Goal: Transaction & Acquisition: Book appointment/travel/reservation

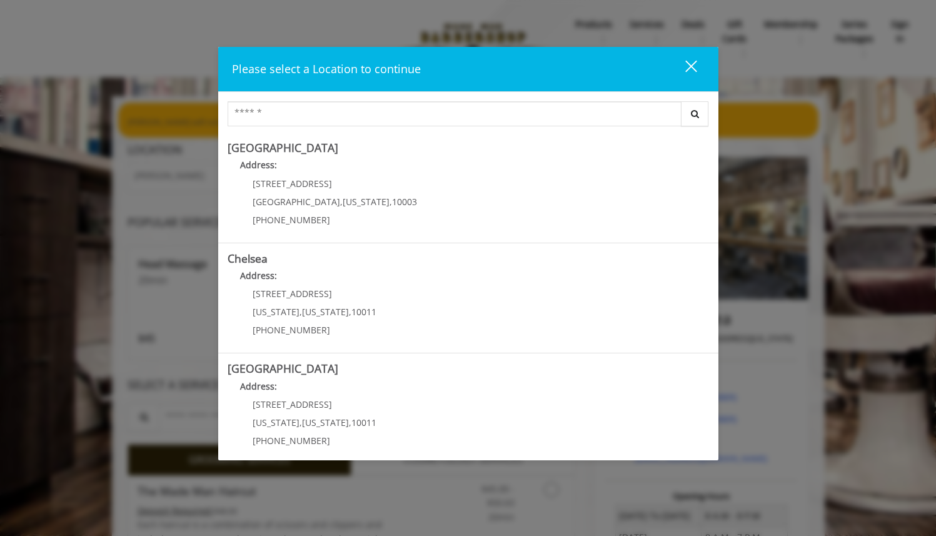
click at [689, 64] on div "close dialog" at bounding box center [691, 67] width 12 height 12
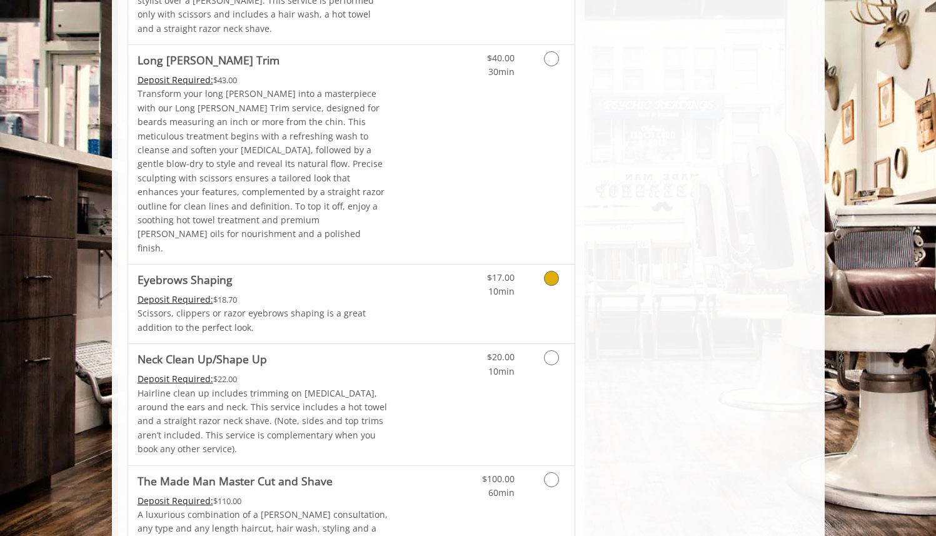
scroll to position [1921, 0]
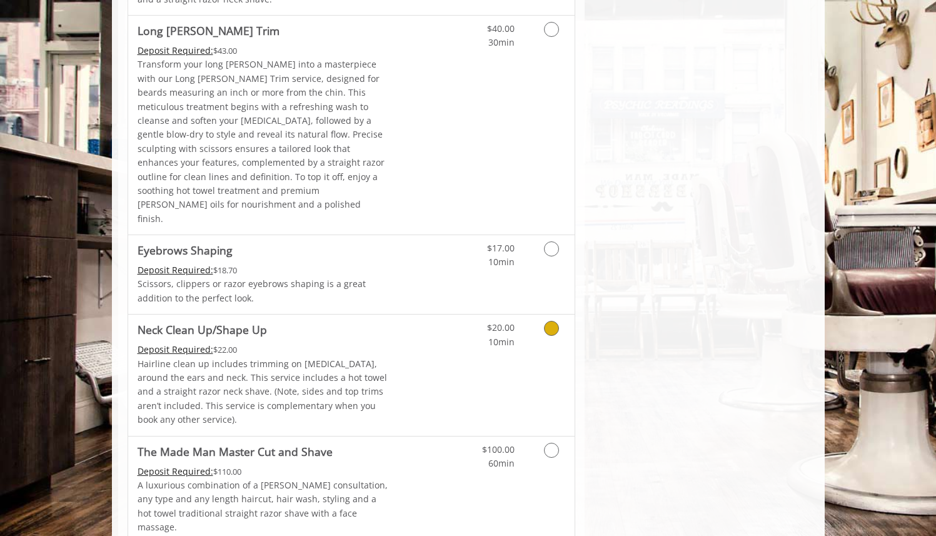
click at [551, 315] on link "Grooming services" at bounding box center [549, 332] width 32 height 34
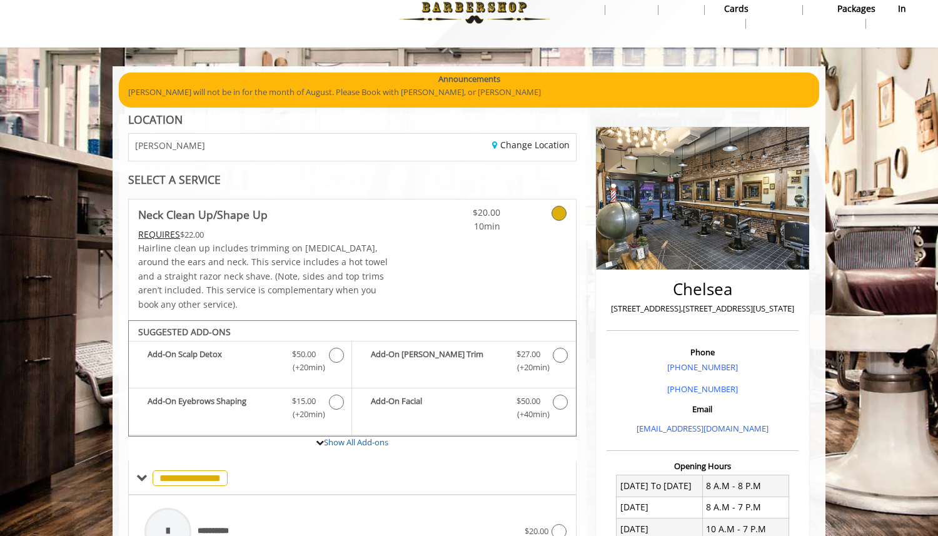
scroll to position [0, 0]
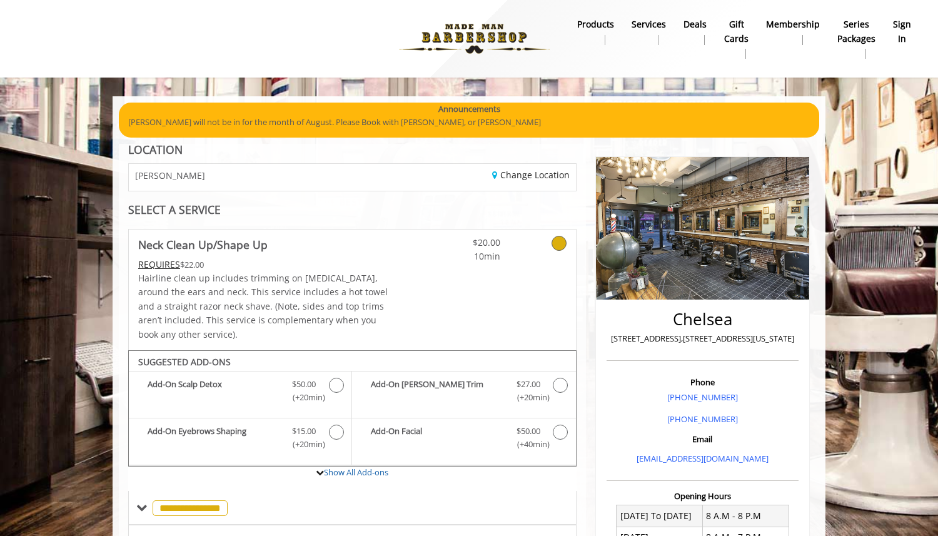
click at [378, 173] on div "Change Location" at bounding box center [468, 177] width 233 height 27
click at [513, 171] on link "Change Location" at bounding box center [531, 175] width 78 height 12
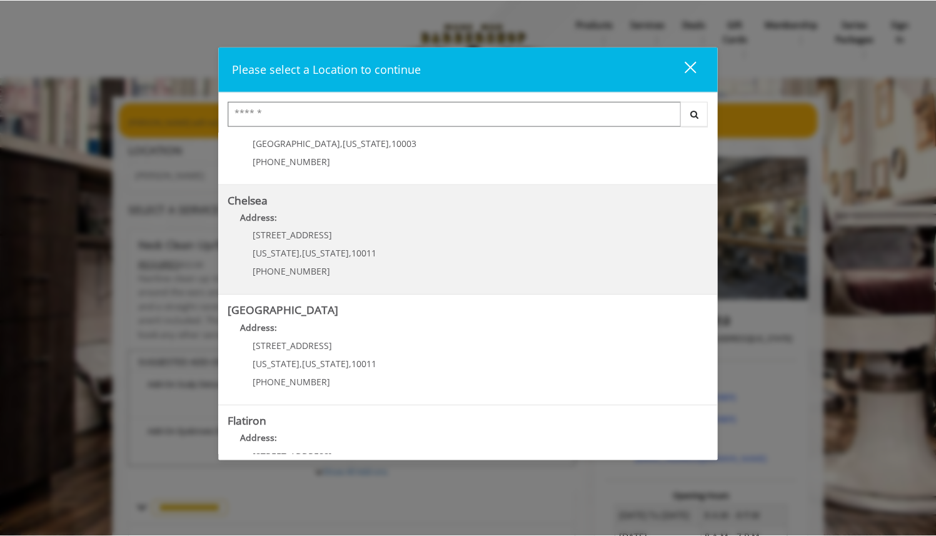
scroll to position [64, 0]
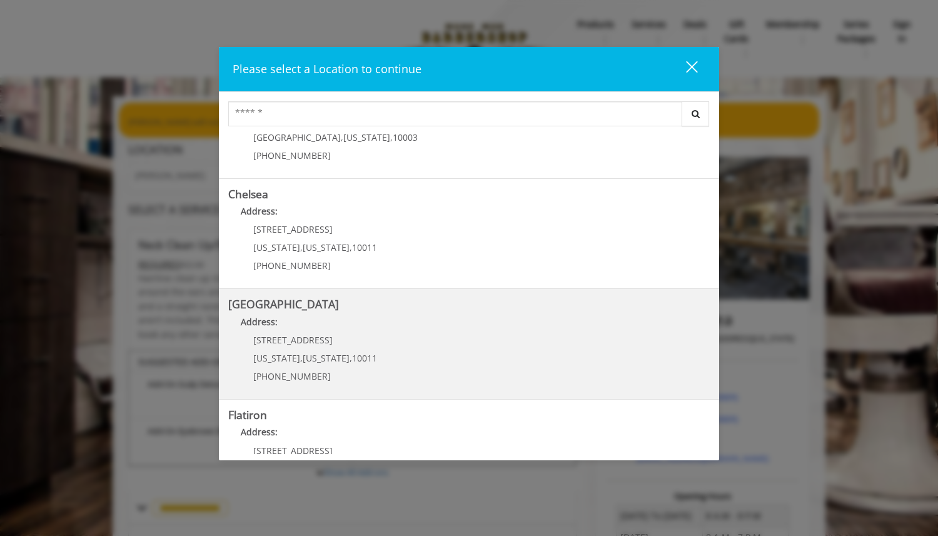
click at [309, 333] on Street "Address:" at bounding box center [469, 325] width 482 height 20
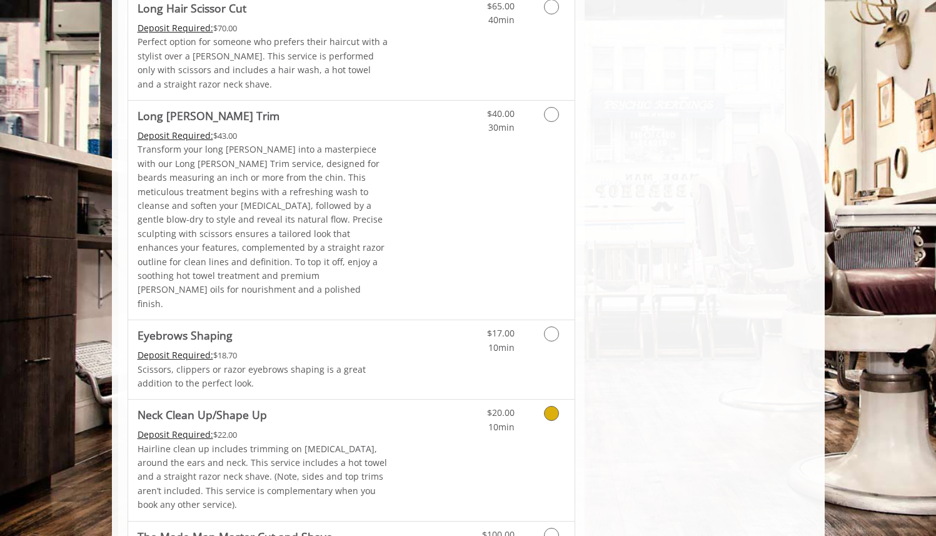
scroll to position [1791, 0]
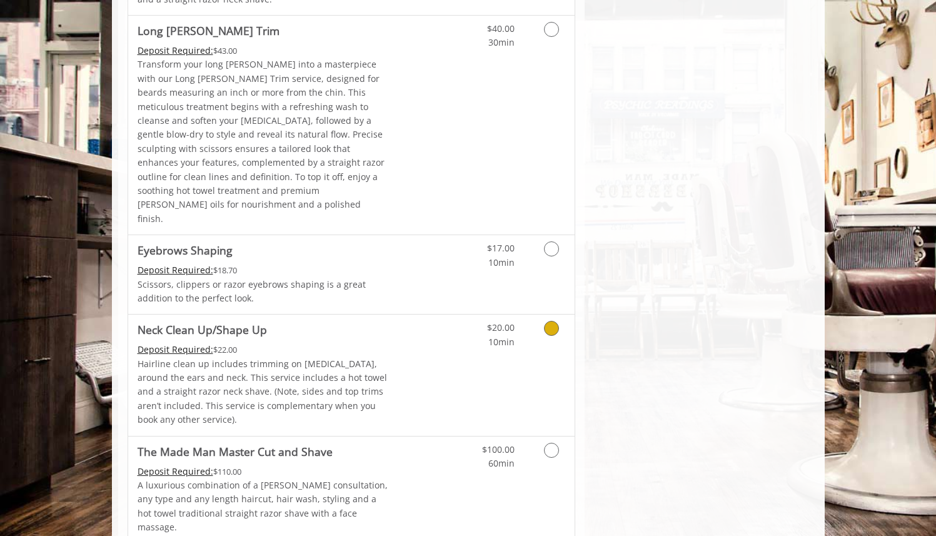
click at [519, 315] on div "$20.00 10min" at bounding box center [519, 375] width 112 height 121
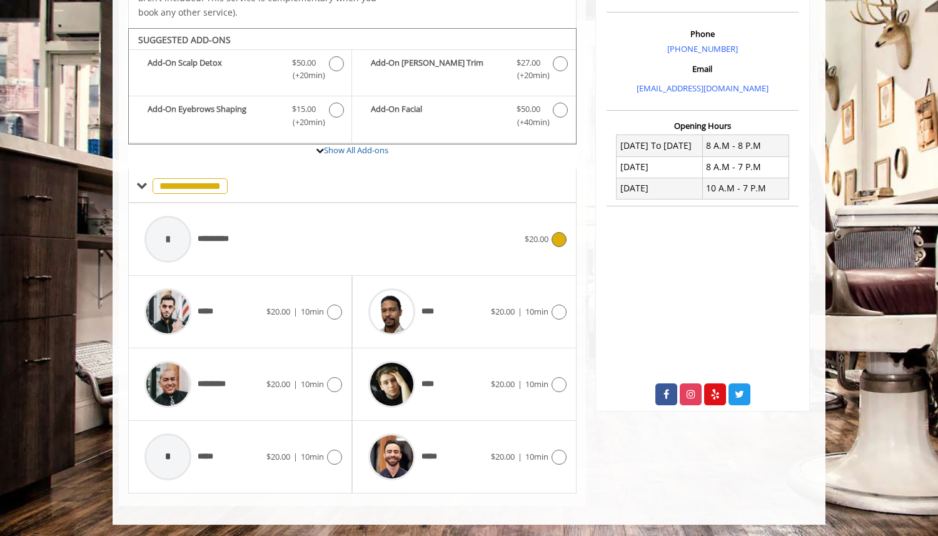
scroll to position [368, 0]
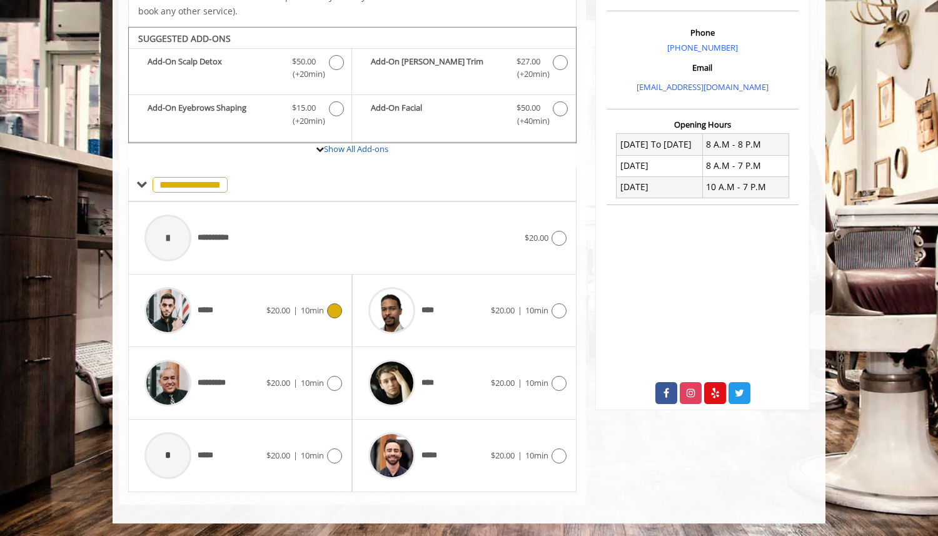
click at [316, 321] on div "***** $20.00 | 10min" at bounding box center [240, 310] width 204 height 59
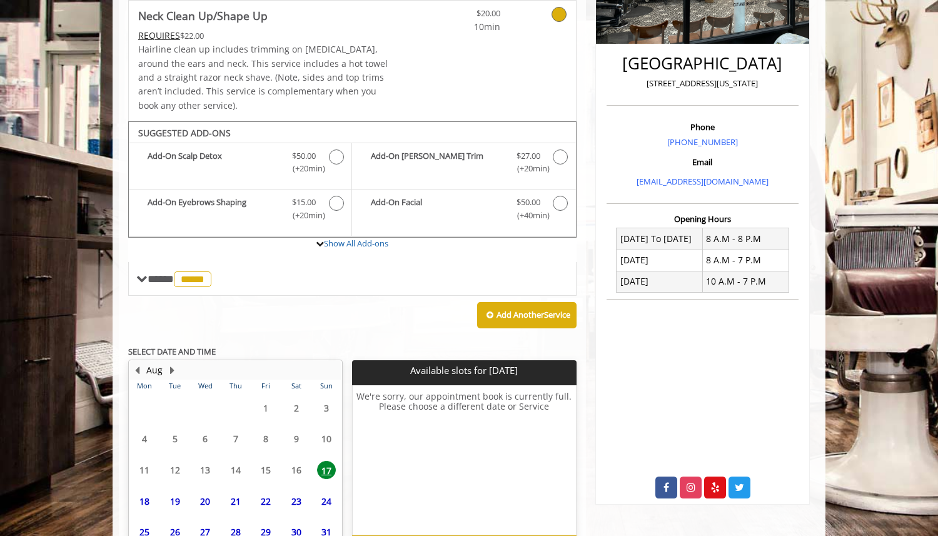
scroll to position [354, 0]
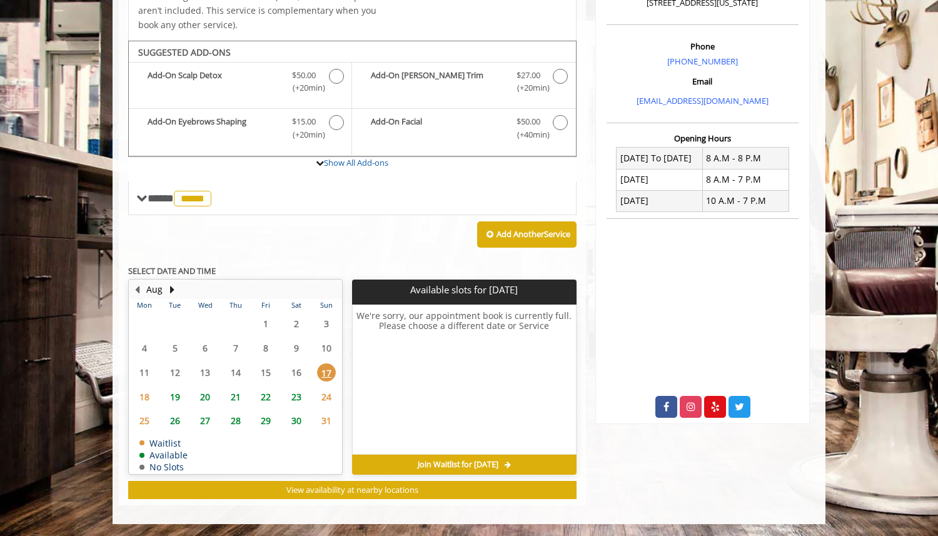
click at [143, 390] on span "18" at bounding box center [144, 397] width 19 height 18
click at [169, 395] on span "19" at bounding box center [175, 397] width 19 height 18
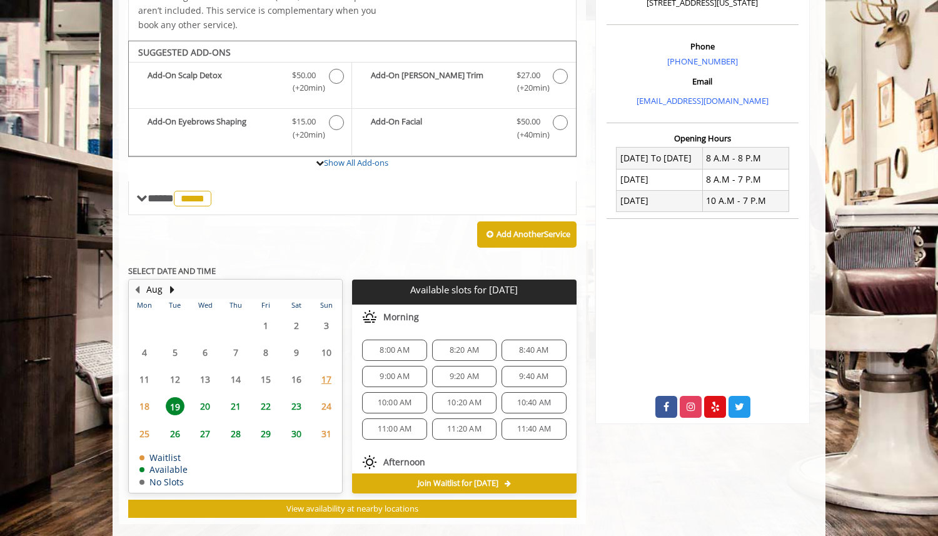
scroll to position [373, 0]
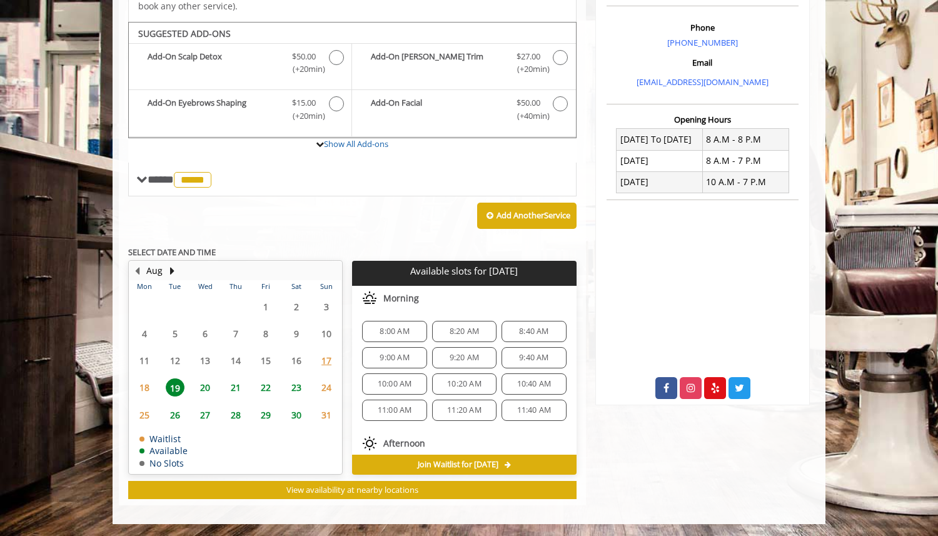
click at [212, 385] on span "20" at bounding box center [205, 387] width 19 height 18
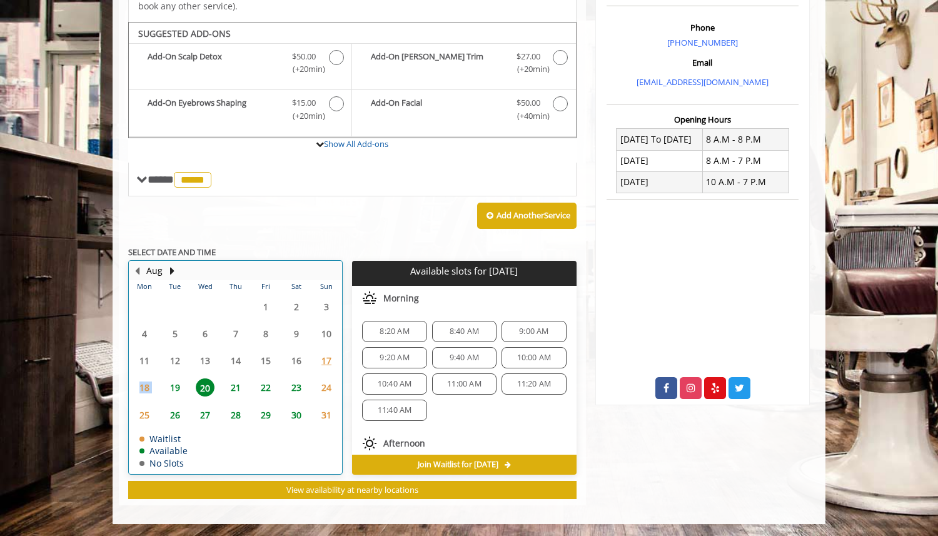
click at [159, 375] on tr "18 19 20 21 22 23 24" at bounding box center [235, 387] width 212 height 27
click at [181, 384] on span "19" at bounding box center [175, 387] width 19 height 18
click at [200, 397] on td "20" at bounding box center [205, 387] width 30 height 27
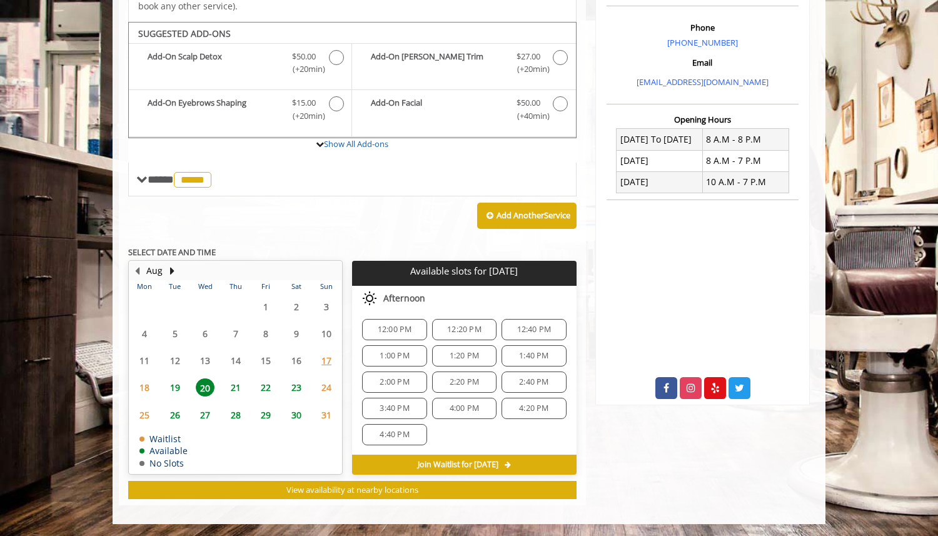
scroll to position [152, 0]
click at [407, 378] on span "2:00 PM" at bounding box center [394, 377] width 29 height 10
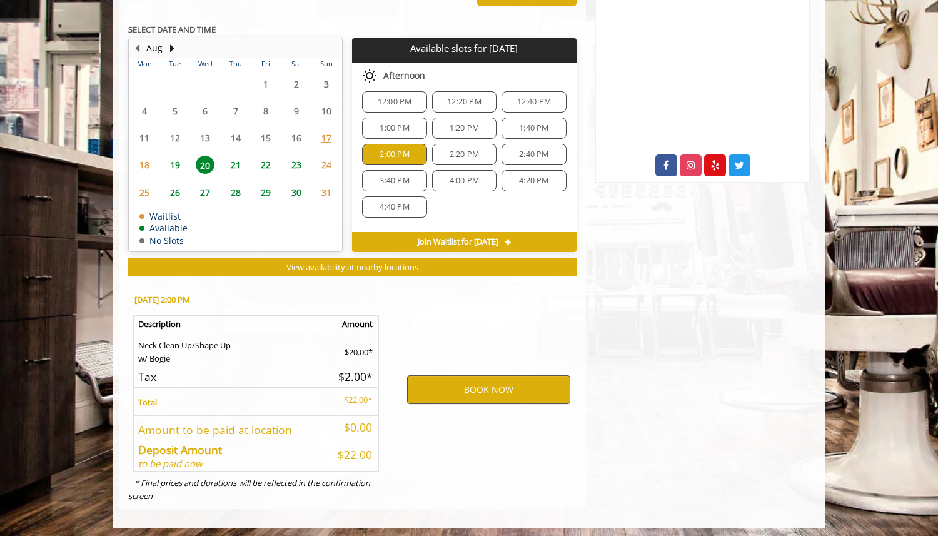
scroll to position [599, 0]
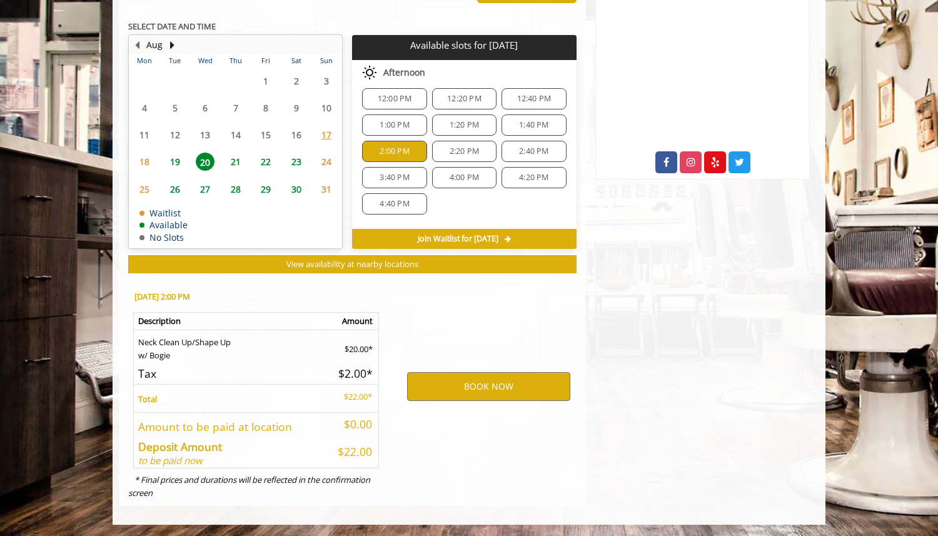
click at [521, 148] on span "2:40 PM" at bounding box center [533, 151] width 29 height 10
click at [419, 152] on div "2:00 PM" at bounding box center [394, 151] width 64 height 21
click at [500, 295] on div "BOOK NOW" at bounding box center [489, 386] width 195 height 213
click at [512, 380] on button "BOOK NOW" at bounding box center [488, 386] width 163 height 29
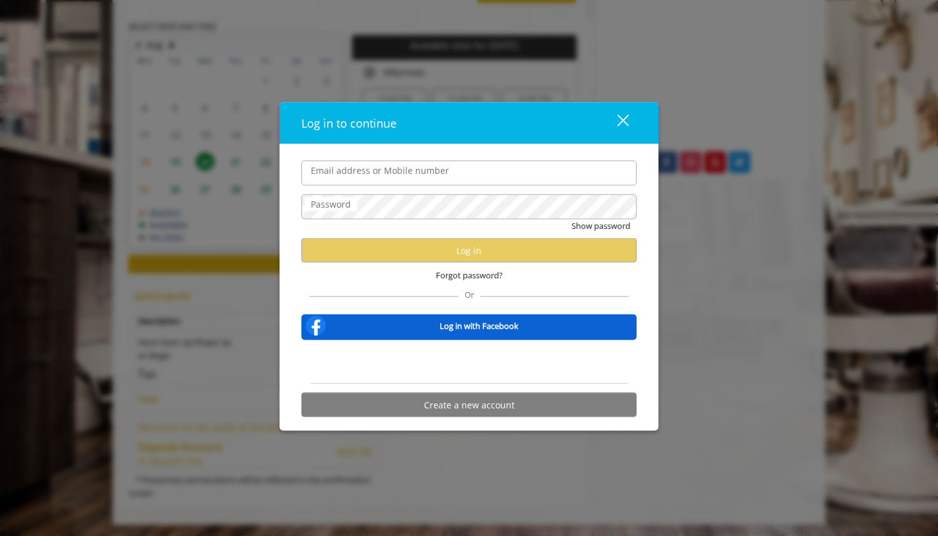
click at [447, 168] on input "Email address or Mobile number" at bounding box center [468, 172] width 335 height 25
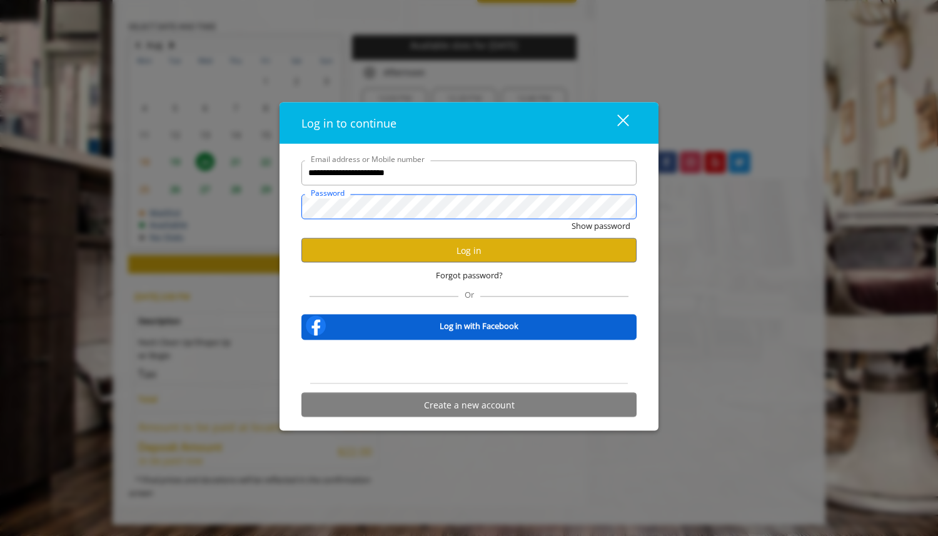
click at [572, 219] on button "Show password" at bounding box center [601, 225] width 59 height 13
click at [575, 219] on button "Hide password" at bounding box center [603, 225] width 56 height 13
click at [572, 219] on button "Show password" at bounding box center [601, 225] width 59 height 13
click at [575, 219] on button "Hide password" at bounding box center [603, 225] width 56 height 13
click at [480, 256] on button "Log in" at bounding box center [468, 250] width 335 height 24
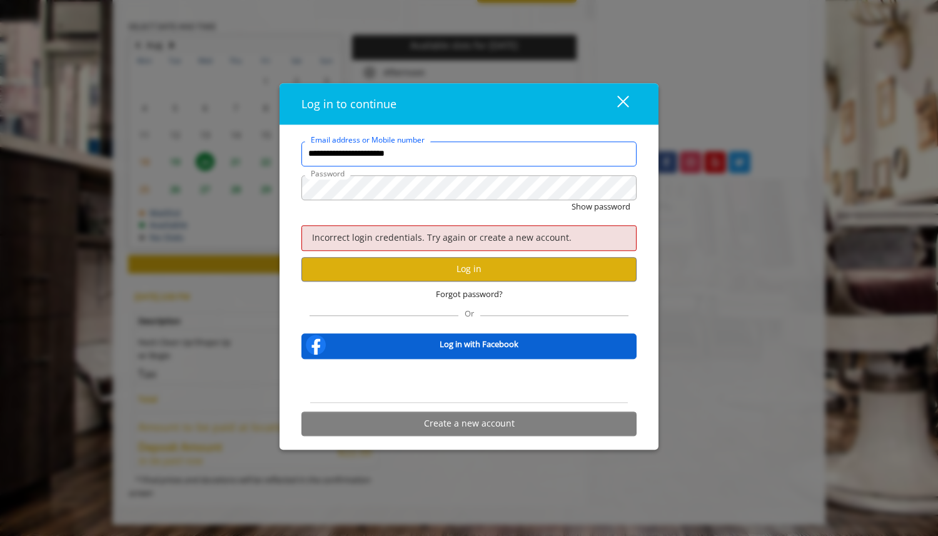
click at [436, 148] on input "**********" at bounding box center [468, 153] width 335 height 25
type input "**********"
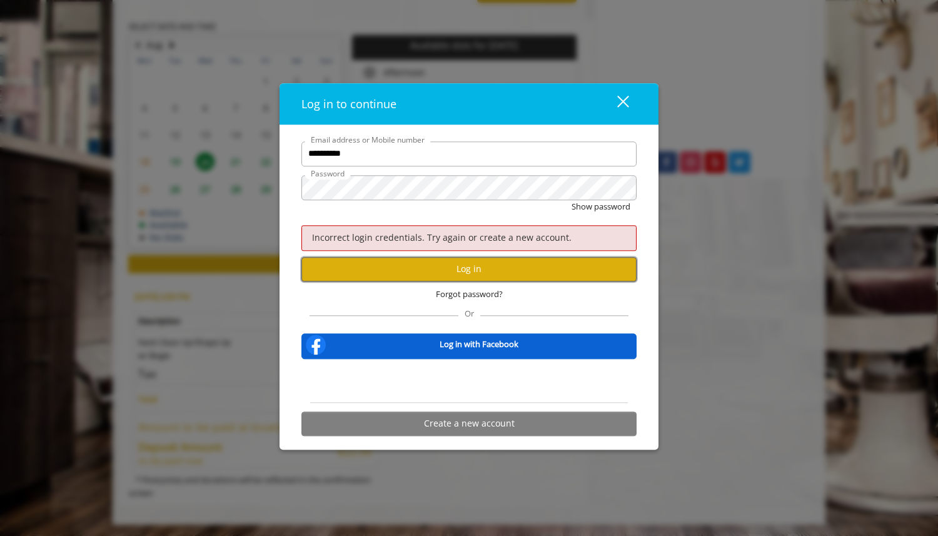
click at [419, 265] on button "Log in" at bounding box center [468, 269] width 335 height 24
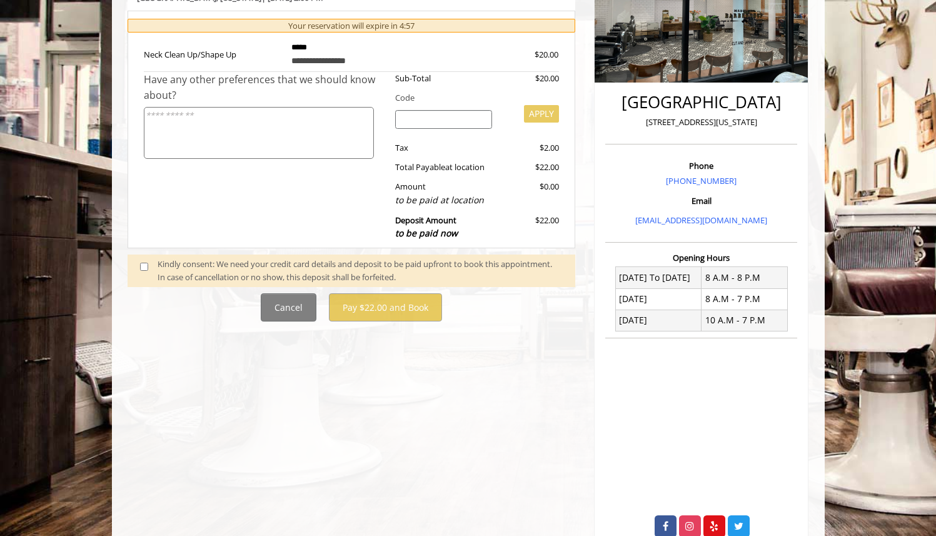
scroll to position [273, 0]
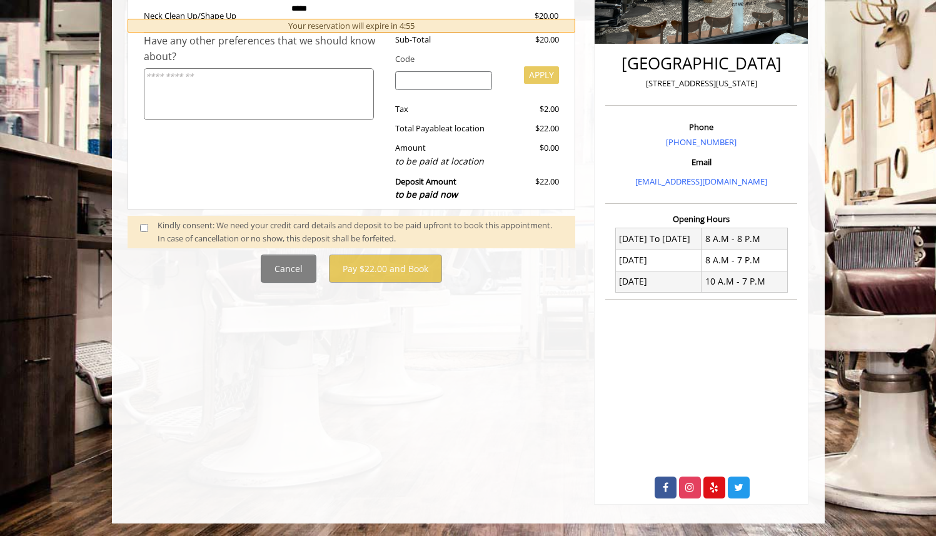
click at [143, 232] on span at bounding box center [149, 232] width 37 height 26
click at [138, 228] on span at bounding box center [149, 232] width 37 height 26
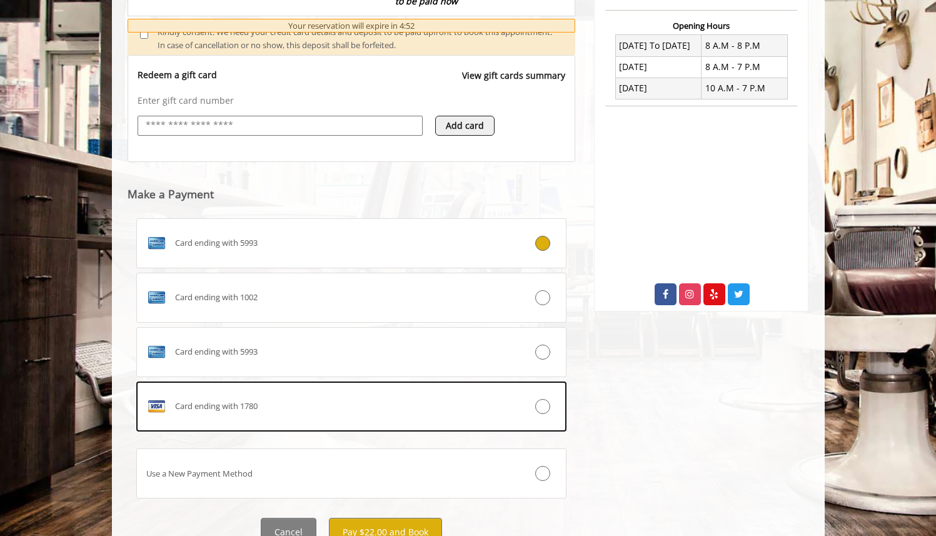
scroll to position [499, 0]
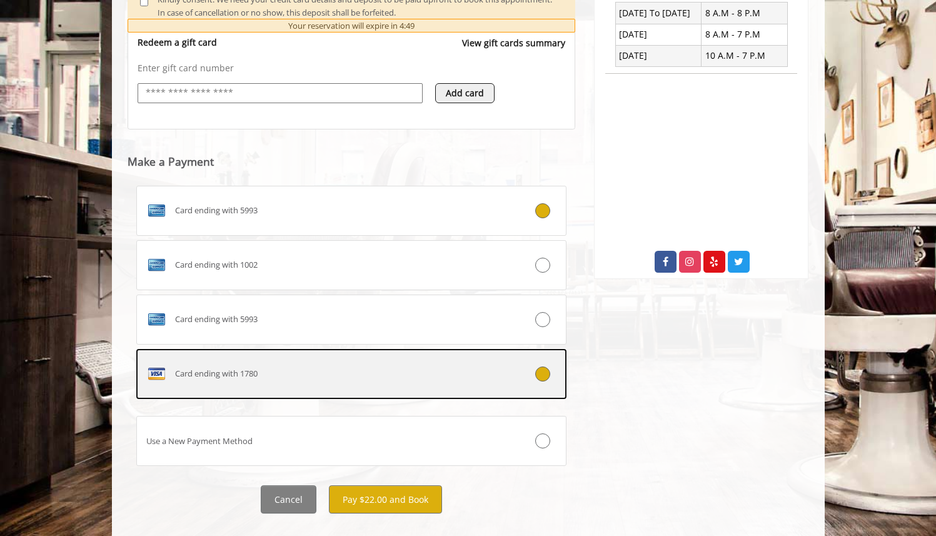
click at [465, 369] on div "Card ending with 1780" at bounding box center [316, 374] width 358 height 20
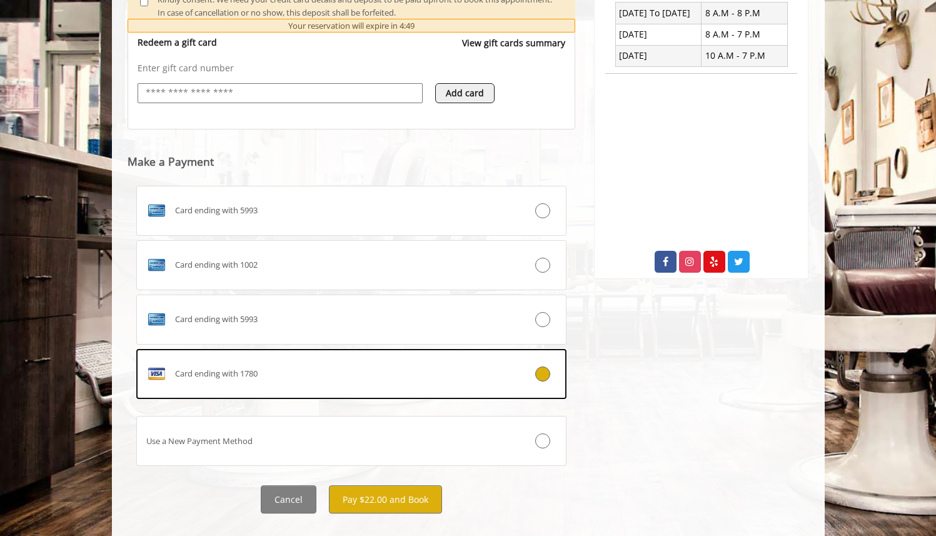
scroll to position [520, 0]
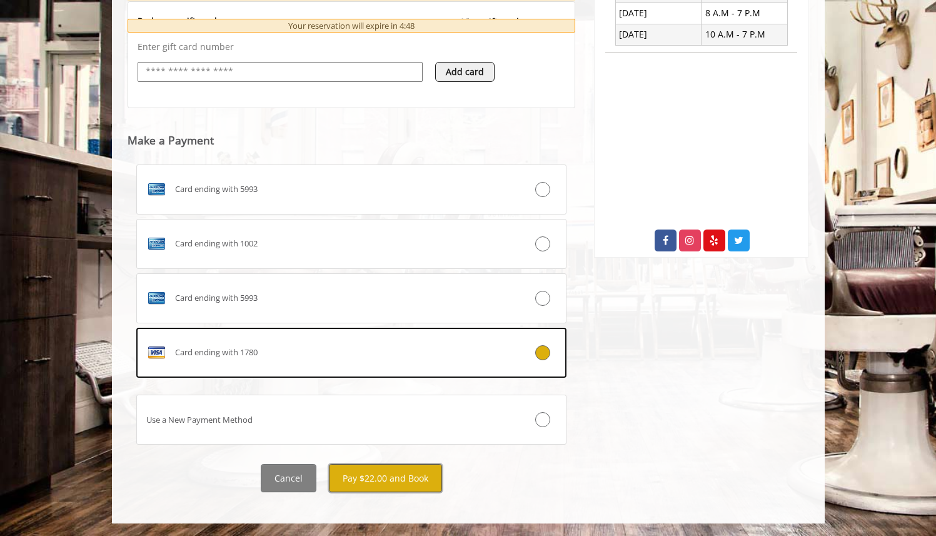
click at [425, 475] on button "Pay $22.00 and Book" at bounding box center [385, 478] width 113 height 28
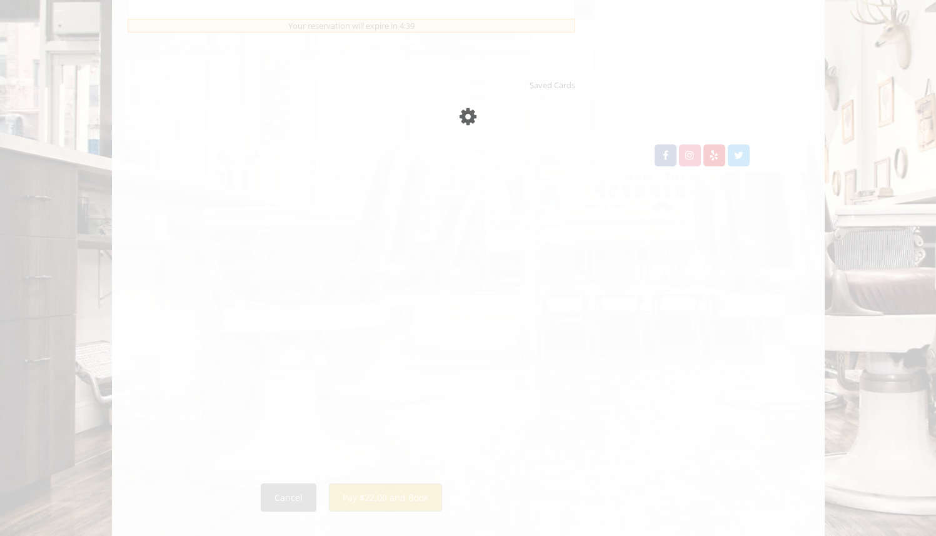
scroll to position [607, 0]
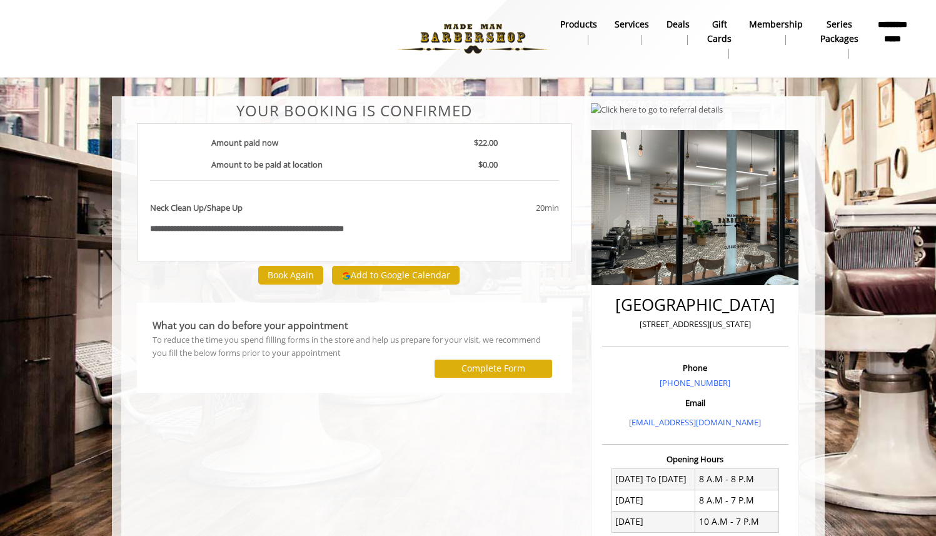
click at [324, 226] on b "**********" at bounding box center [266, 229] width 156 height 8
click at [407, 330] on div "What you can do before your appointment" at bounding box center [355, 326] width 405 height 16
